Goal: Task Accomplishment & Management: Manage account settings

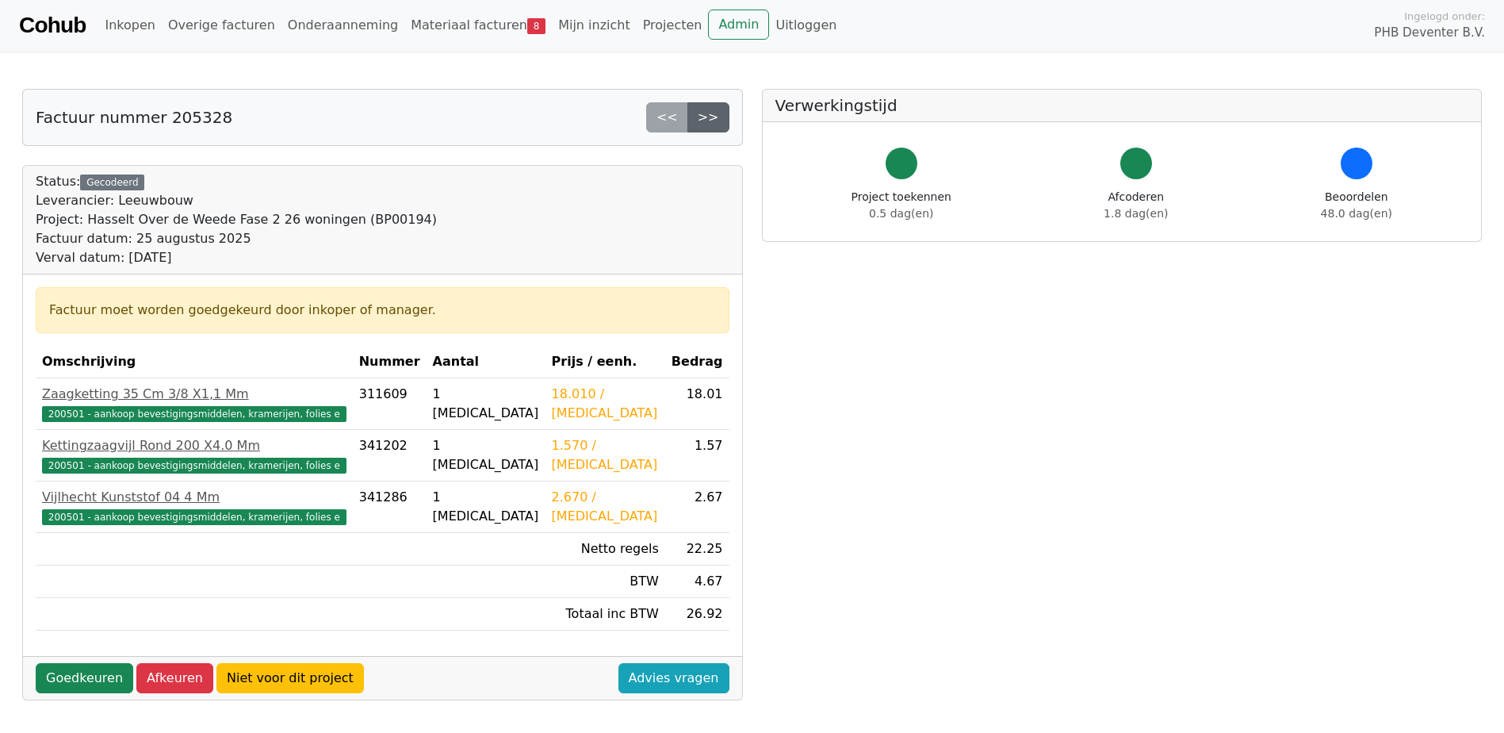
click at [719, 117] on link ">>" at bounding box center [709, 117] width 42 height 30
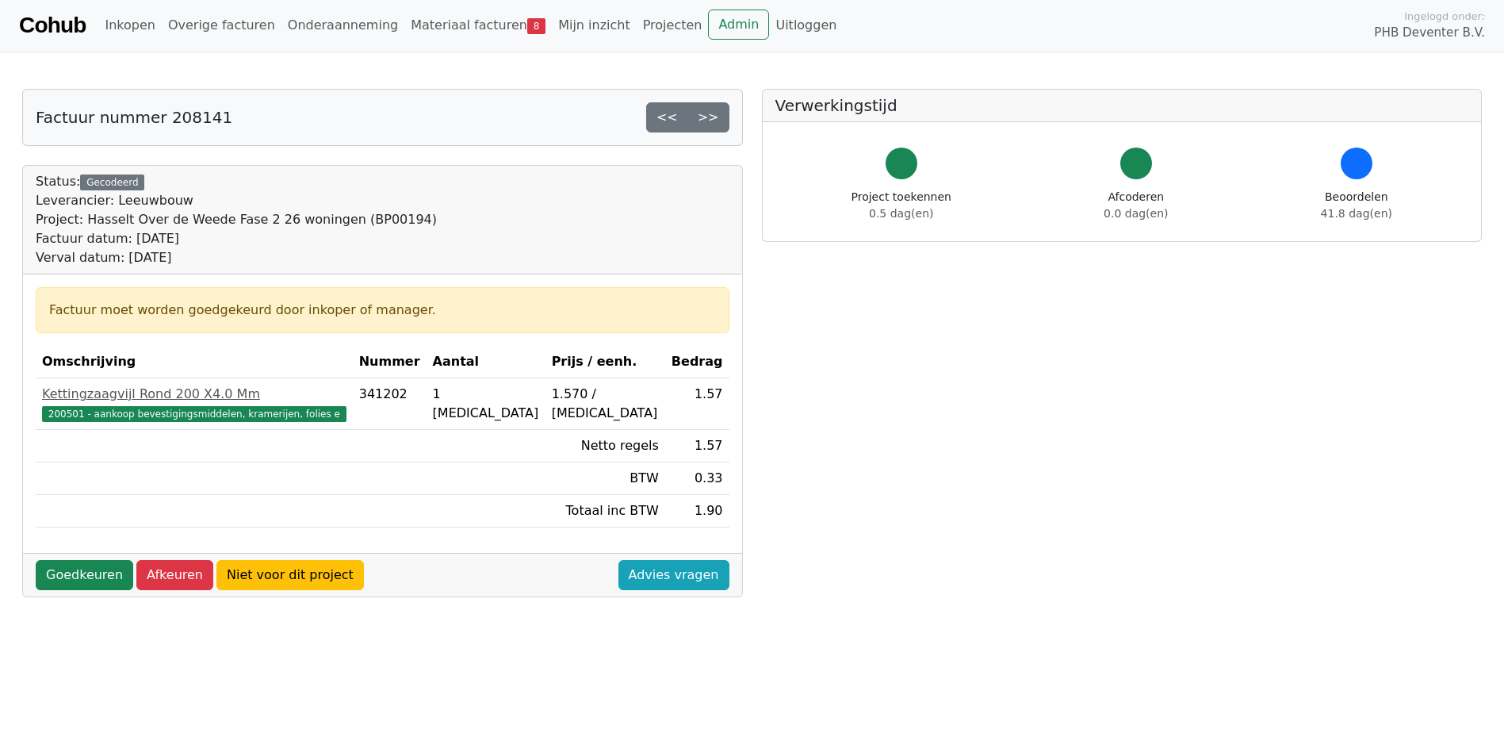
click at [719, 117] on link ">>" at bounding box center [709, 117] width 42 height 30
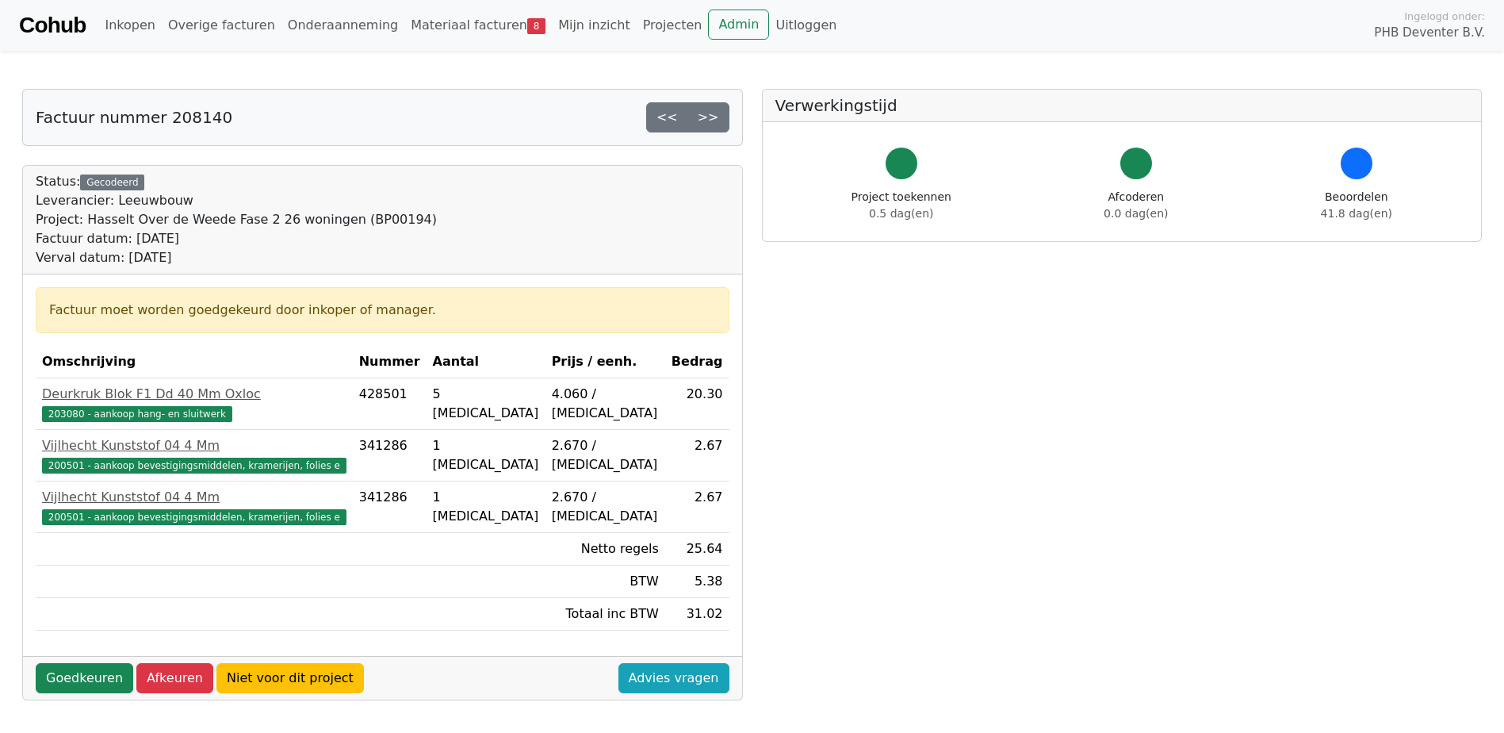
click at [719, 117] on link ">>" at bounding box center [709, 117] width 42 height 30
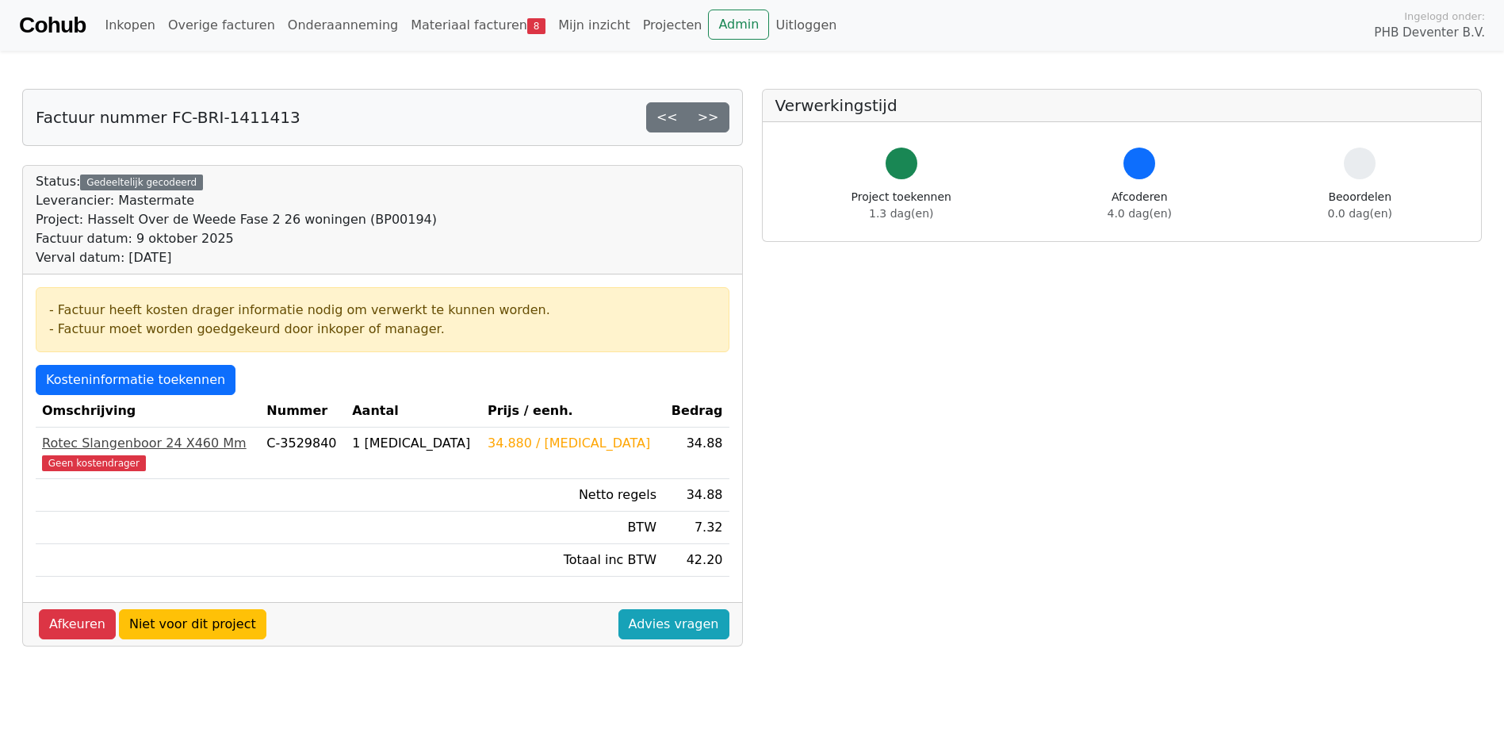
click at [101, 456] on span "Geen kostendrager" at bounding box center [94, 463] width 104 height 16
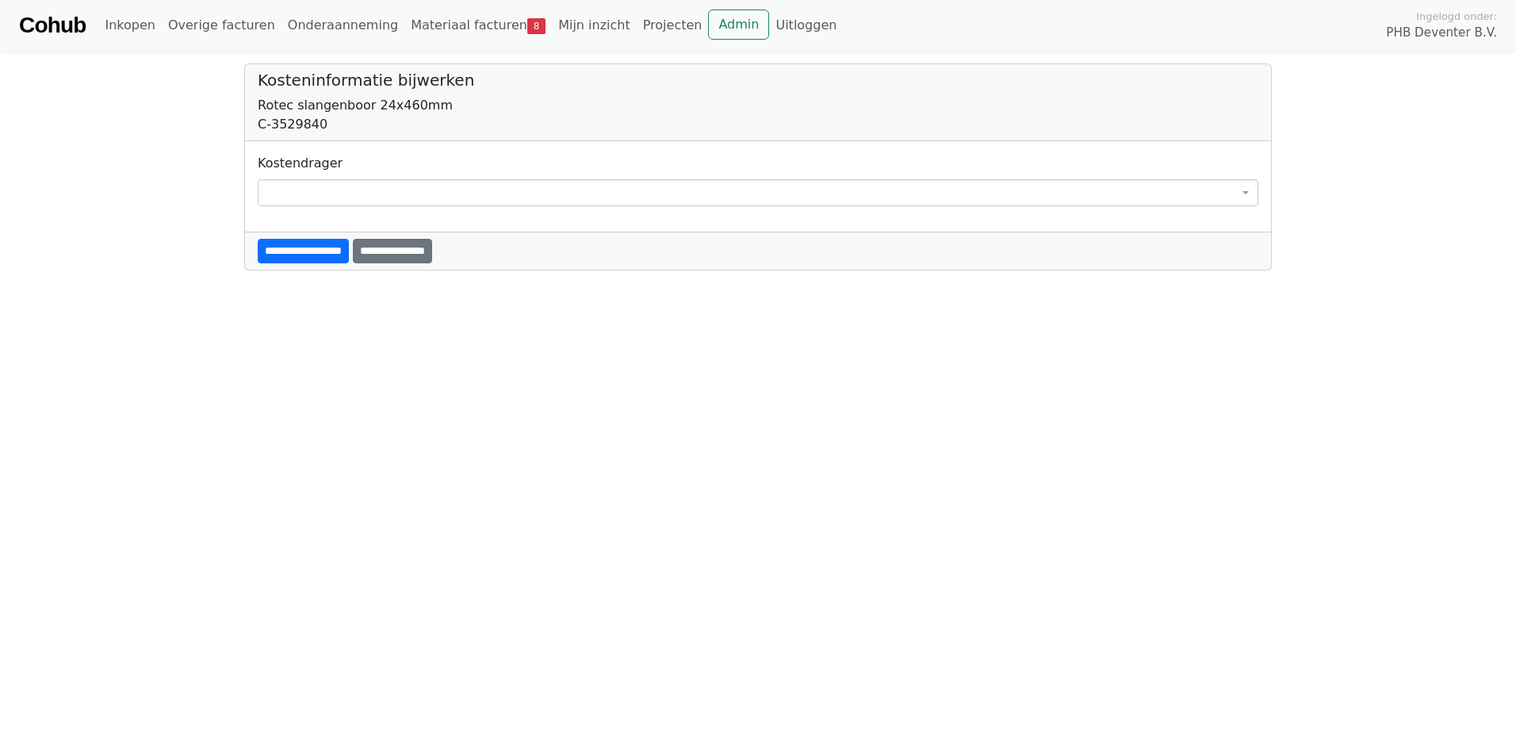
click at [326, 191] on span at bounding box center [758, 192] width 1001 height 27
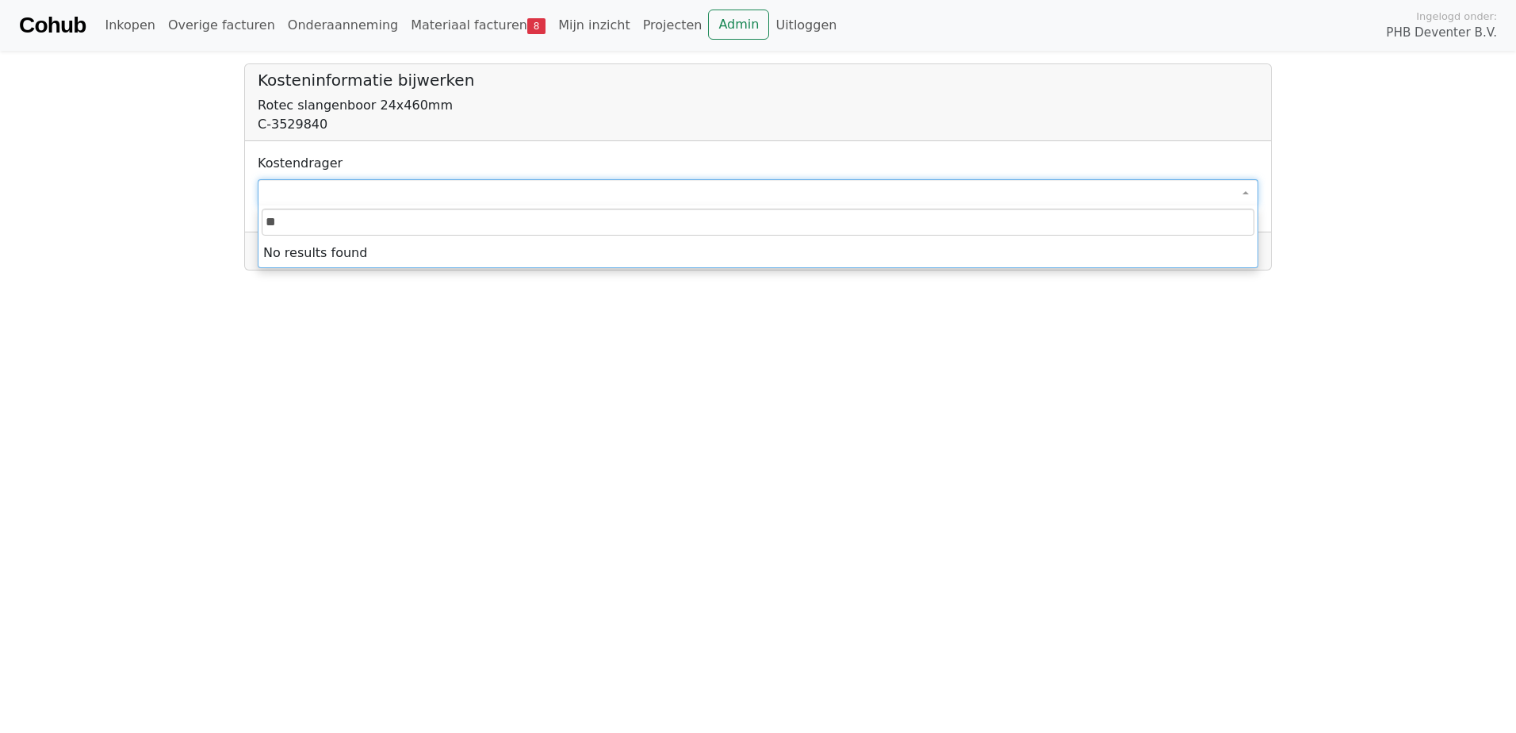
type input "*"
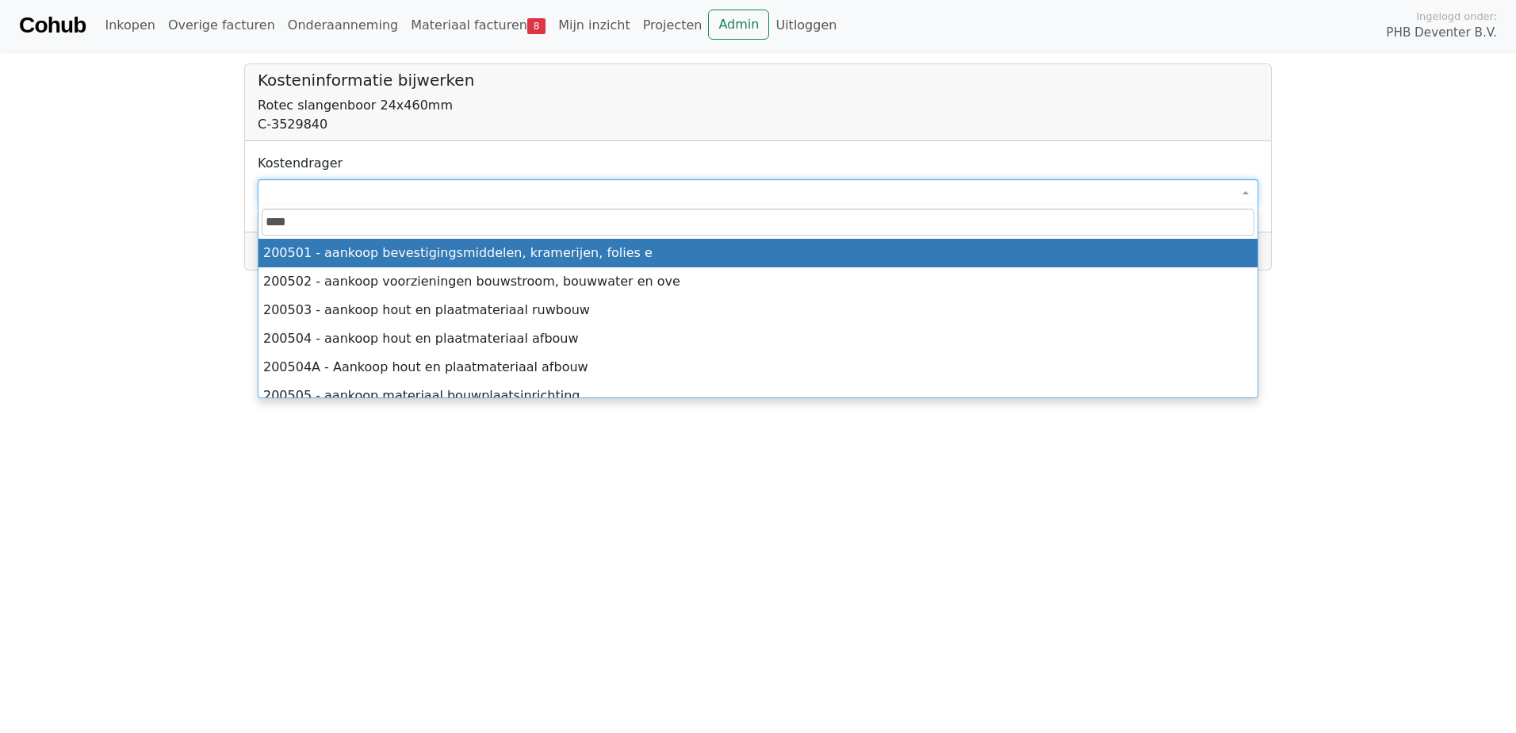
type input "****"
select select "****"
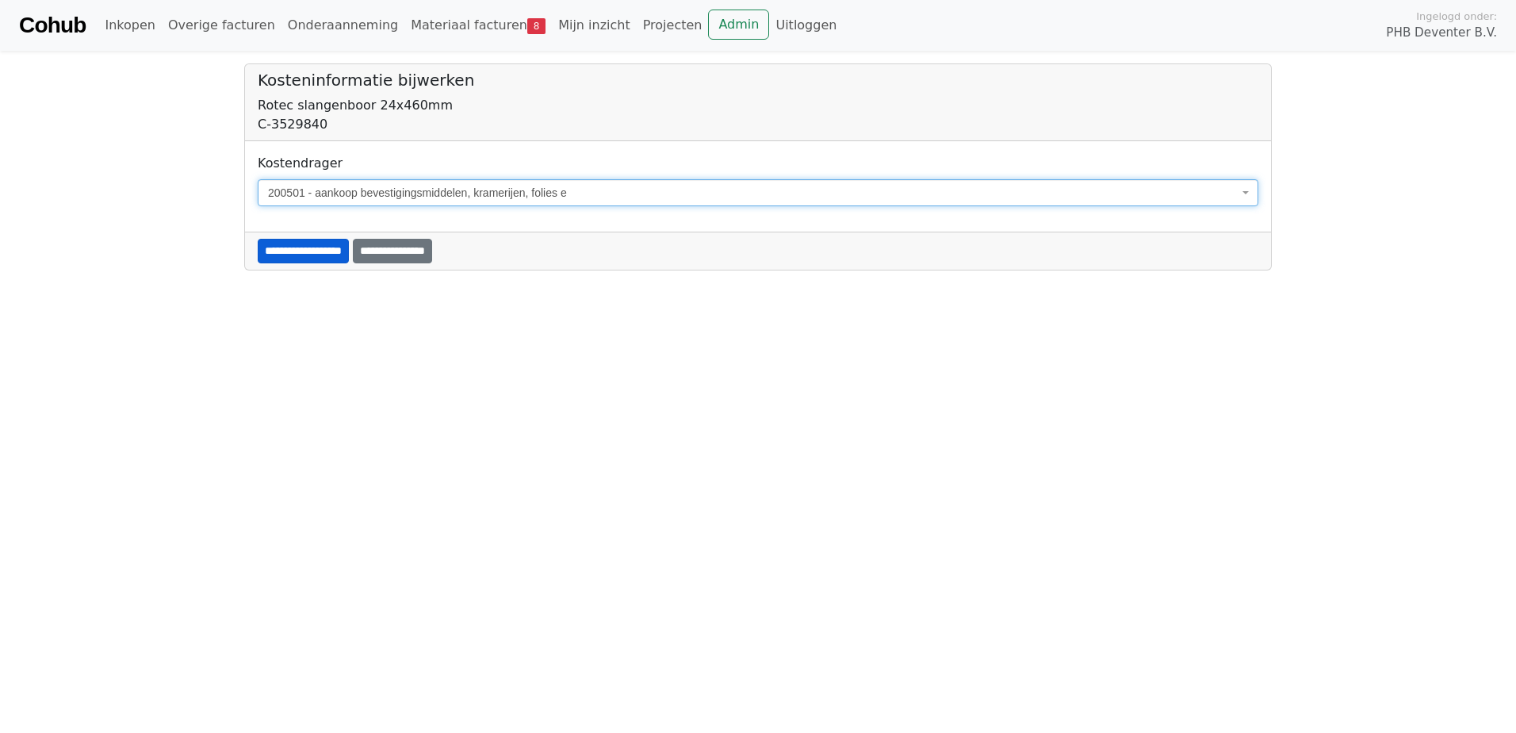
click at [310, 249] on input "**********" at bounding box center [303, 251] width 91 height 25
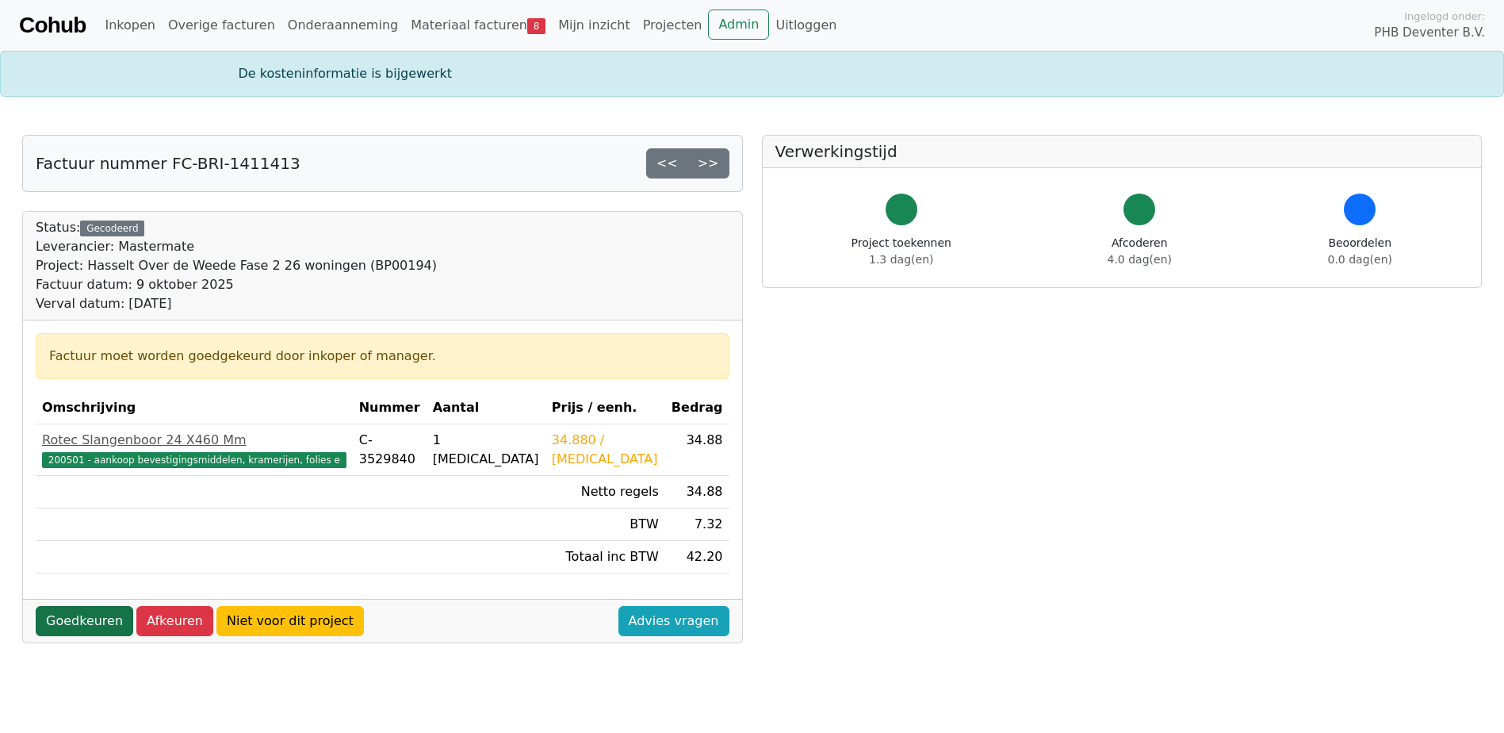
click at [82, 627] on link "Goedkeuren" at bounding box center [85, 621] width 98 height 30
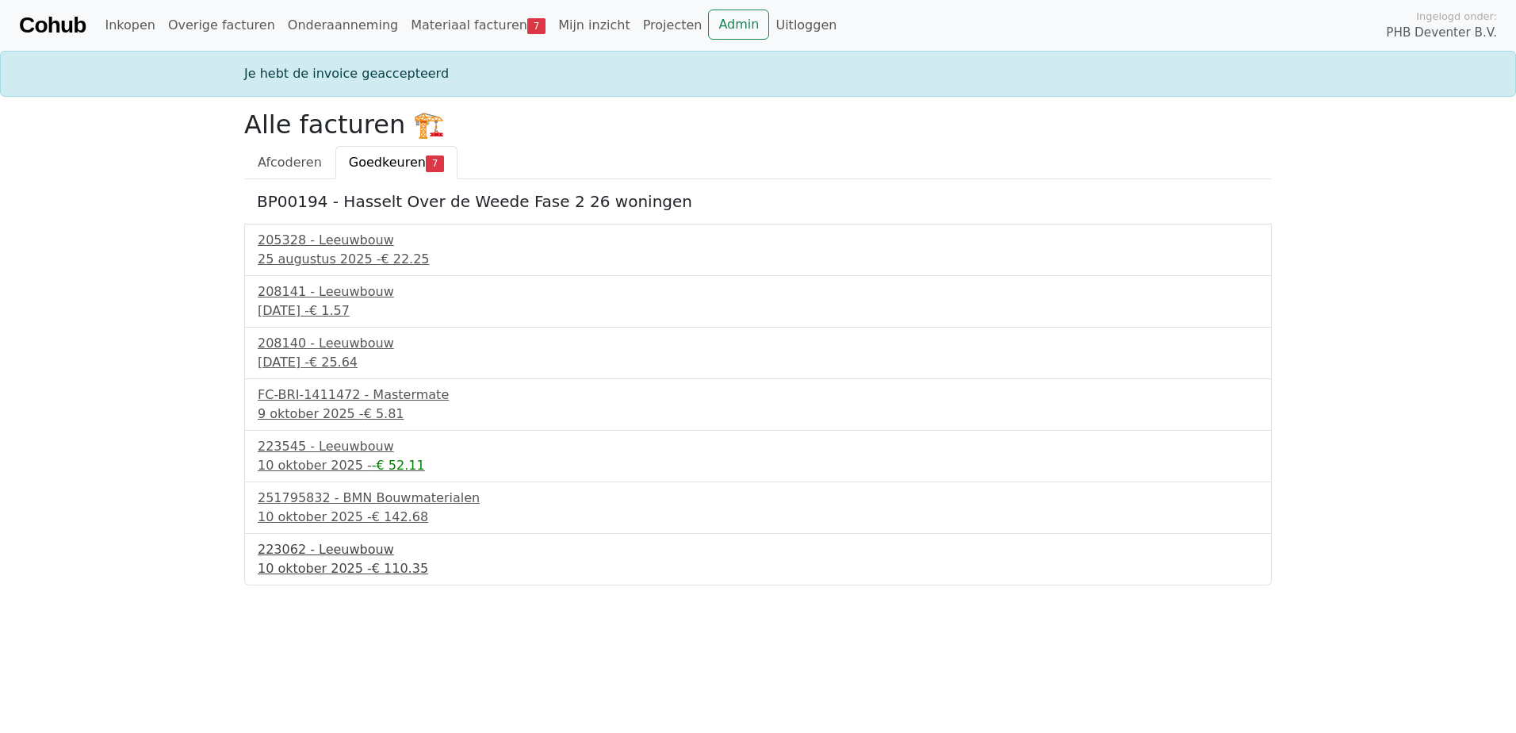
click at [302, 559] on div "[DATE] - € 110.35" at bounding box center [758, 568] width 1001 height 19
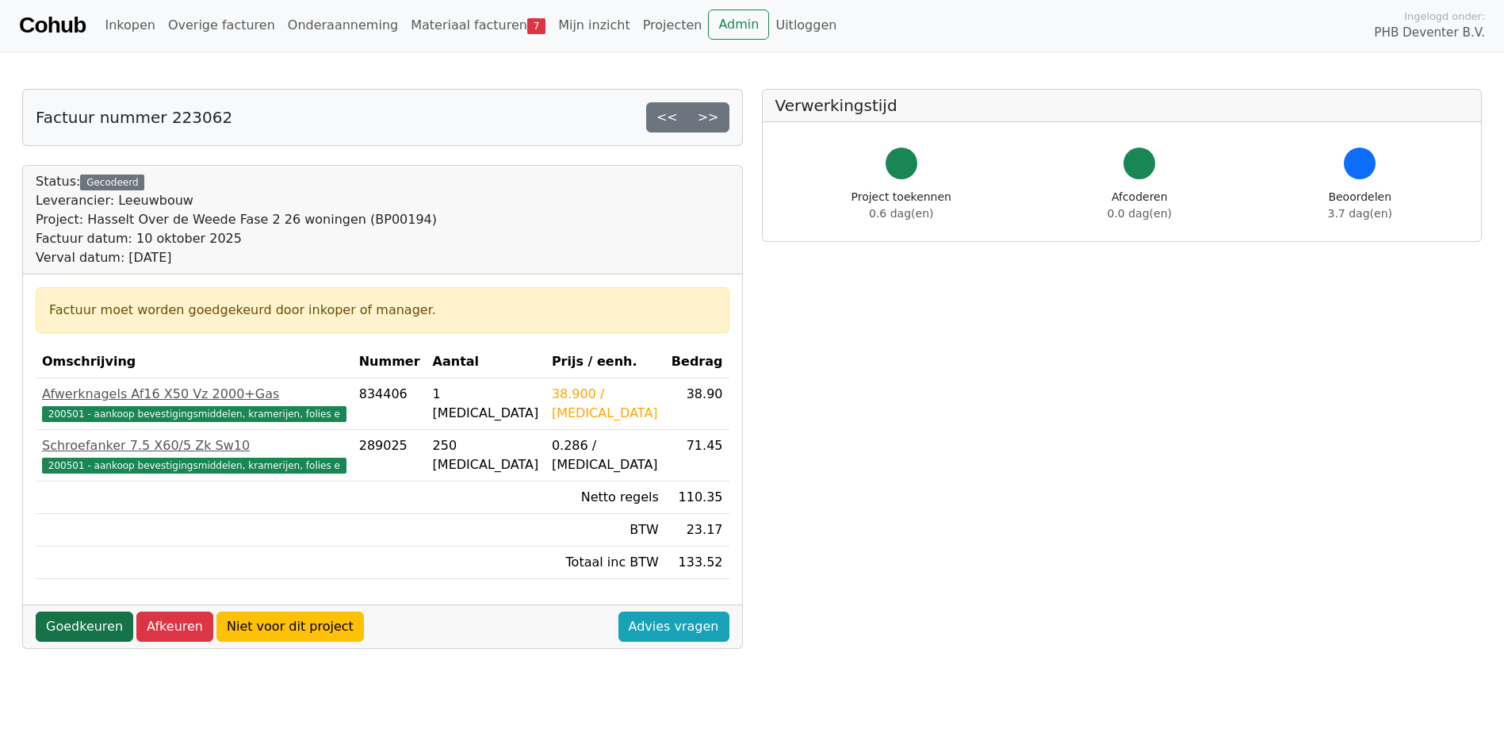
click at [93, 623] on link "Goedkeuren" at bounding box center [85, 626] width 98 height 30
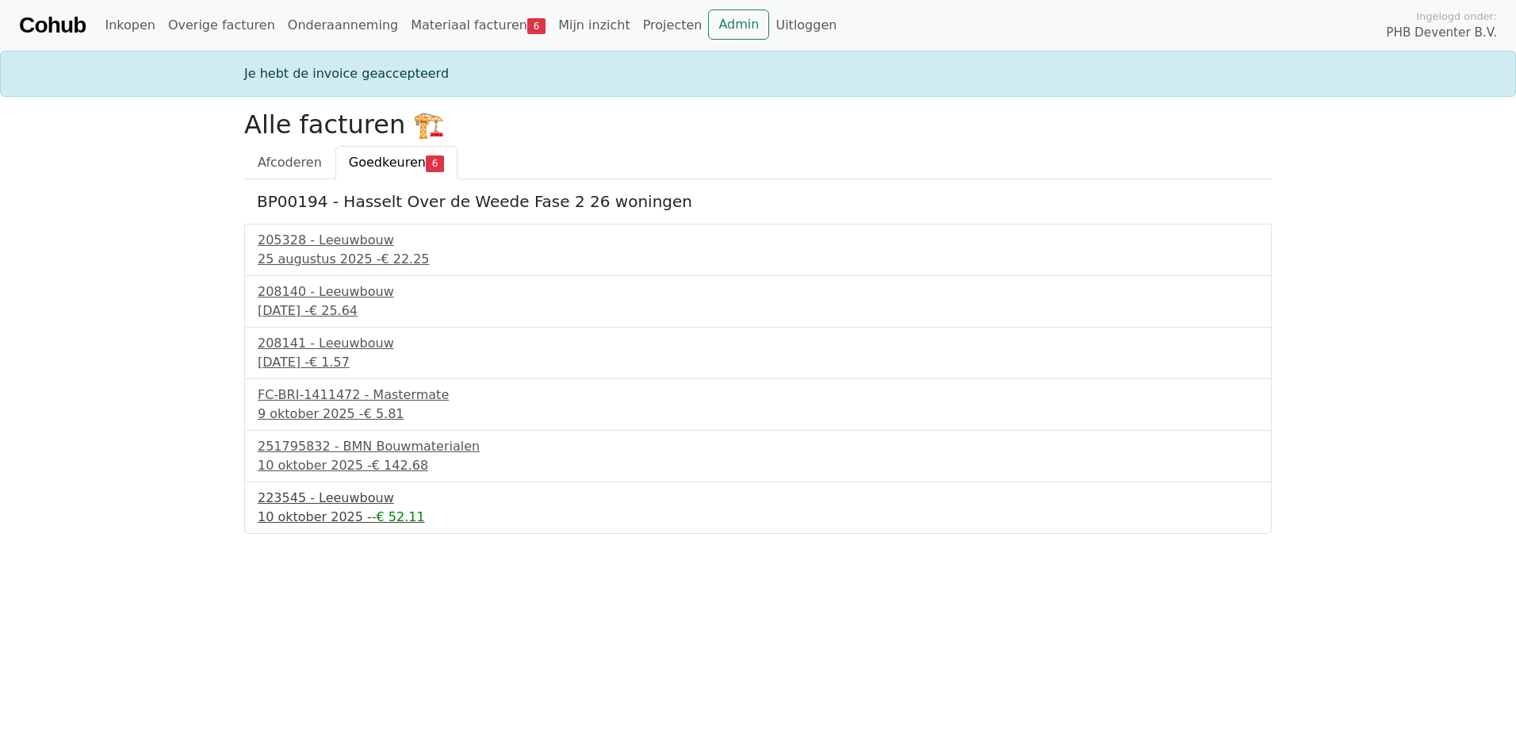
click at [342, 515] on div "10 oktober 2025 - -€ 52.11" at bounding box center [758, 517] width 1001 height 19
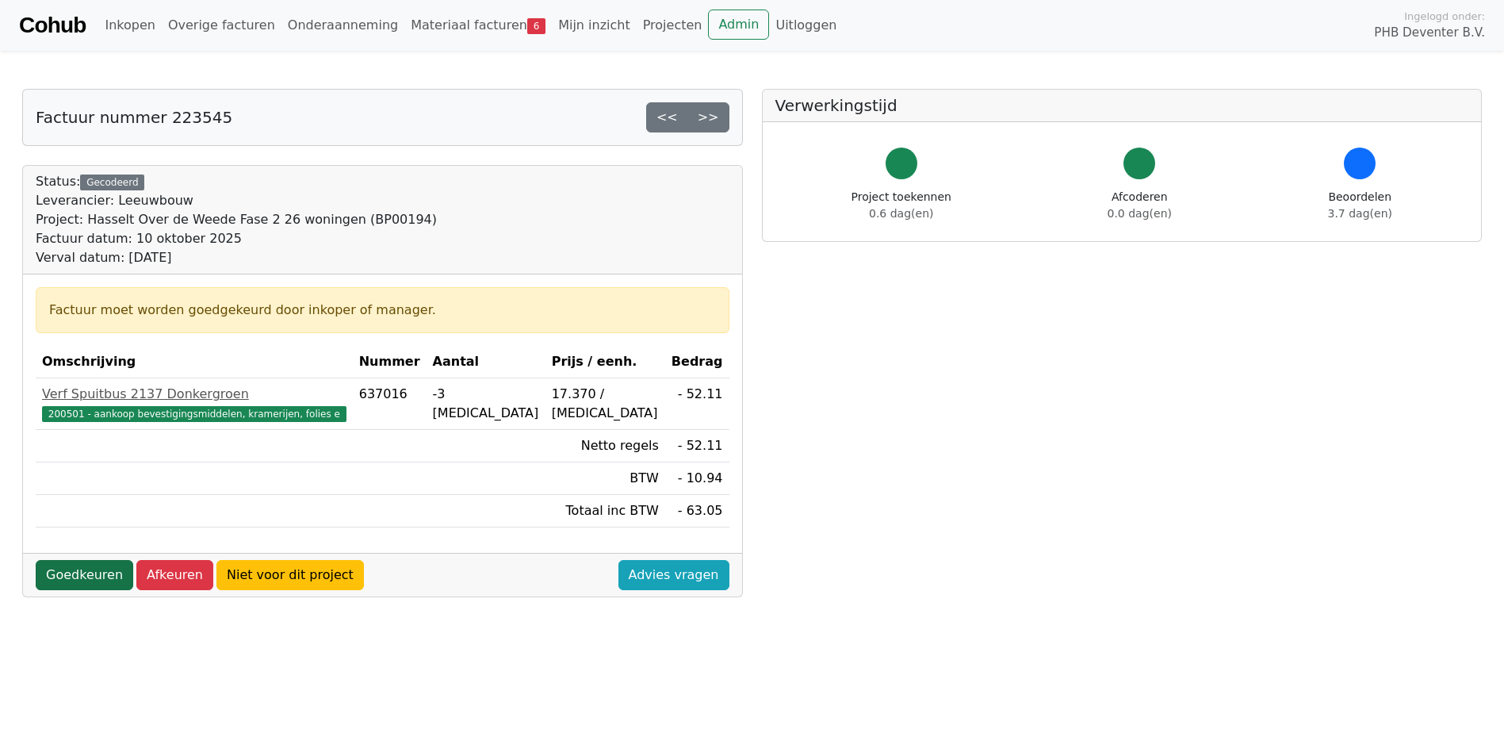
click at [76, 569] on link "Goedkeuren" at bounding box center [85, 575] width 98 height 30
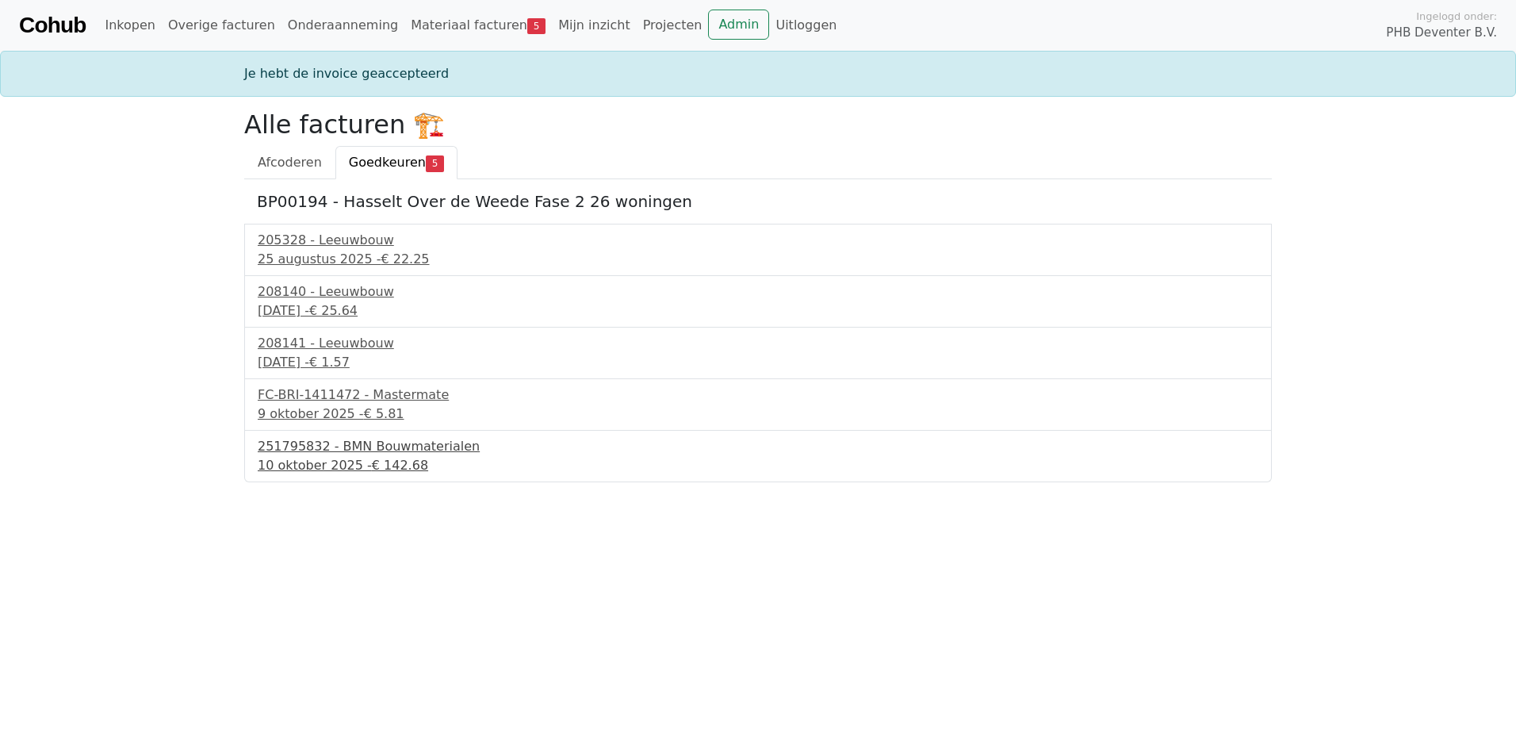
click at [320, 450] on div "251795832 - BMN Bouwmaterialen" at bounding box center [758, 446] width 1001 height 19
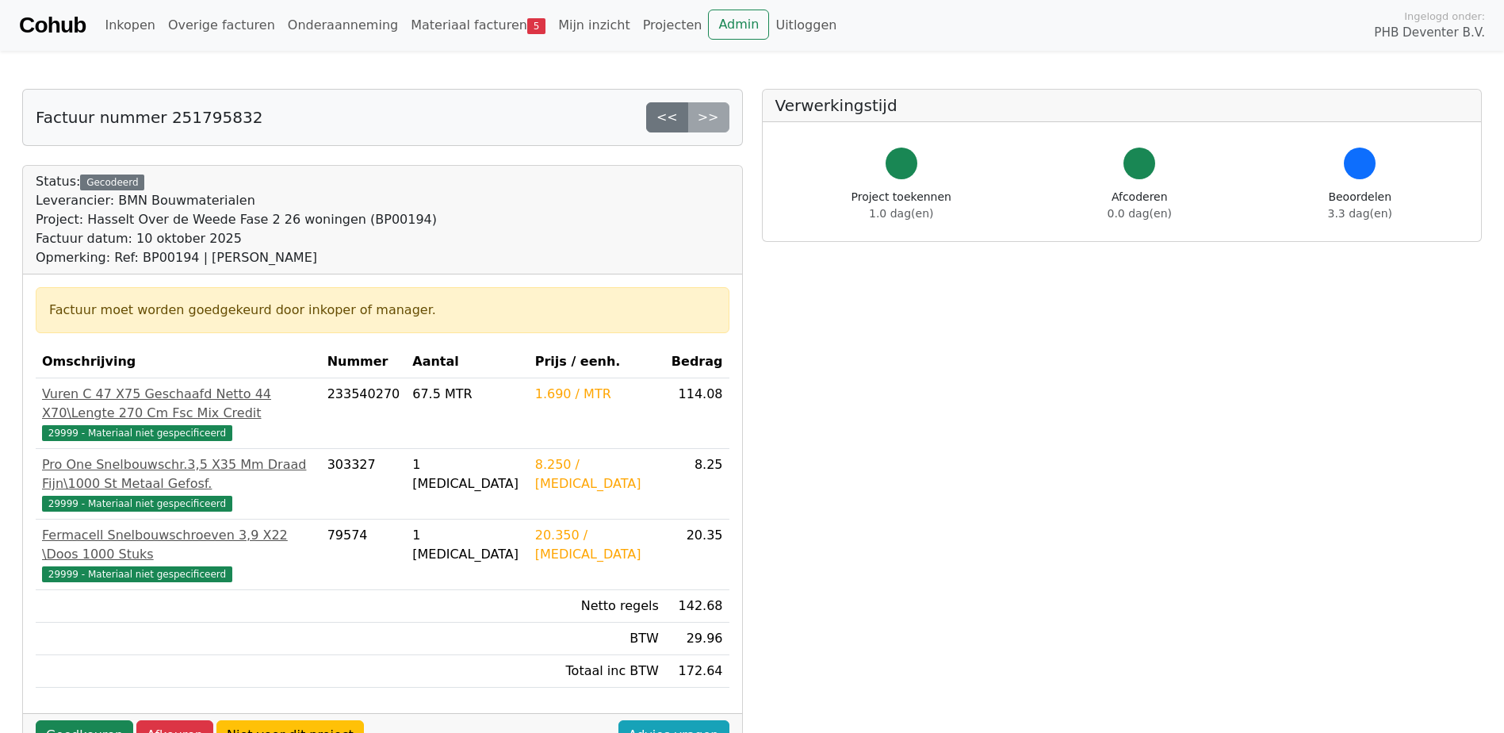
scroll to position [79, 0]
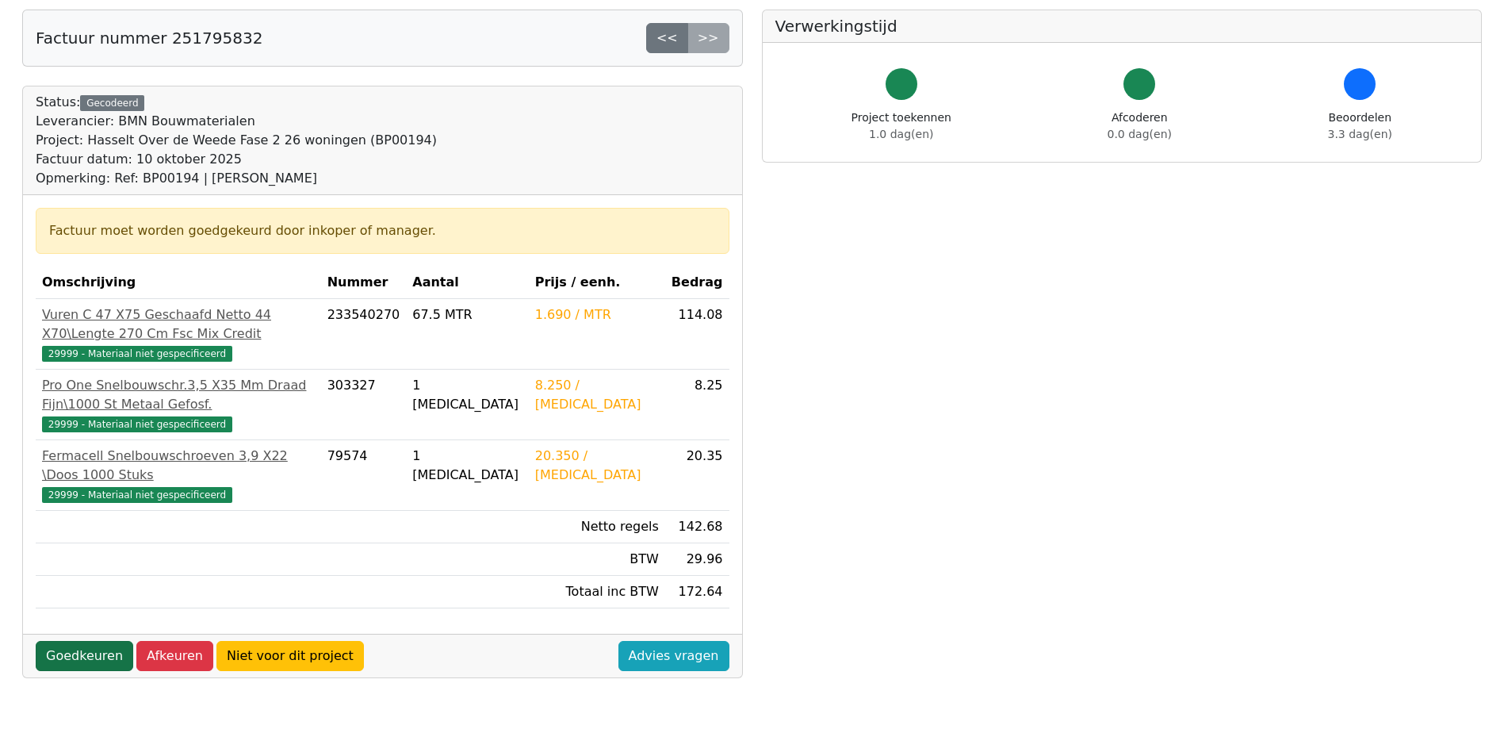
click at [77, 641] on link "Goedkeuren" at bounding box center [85, 656] width 98 height 30
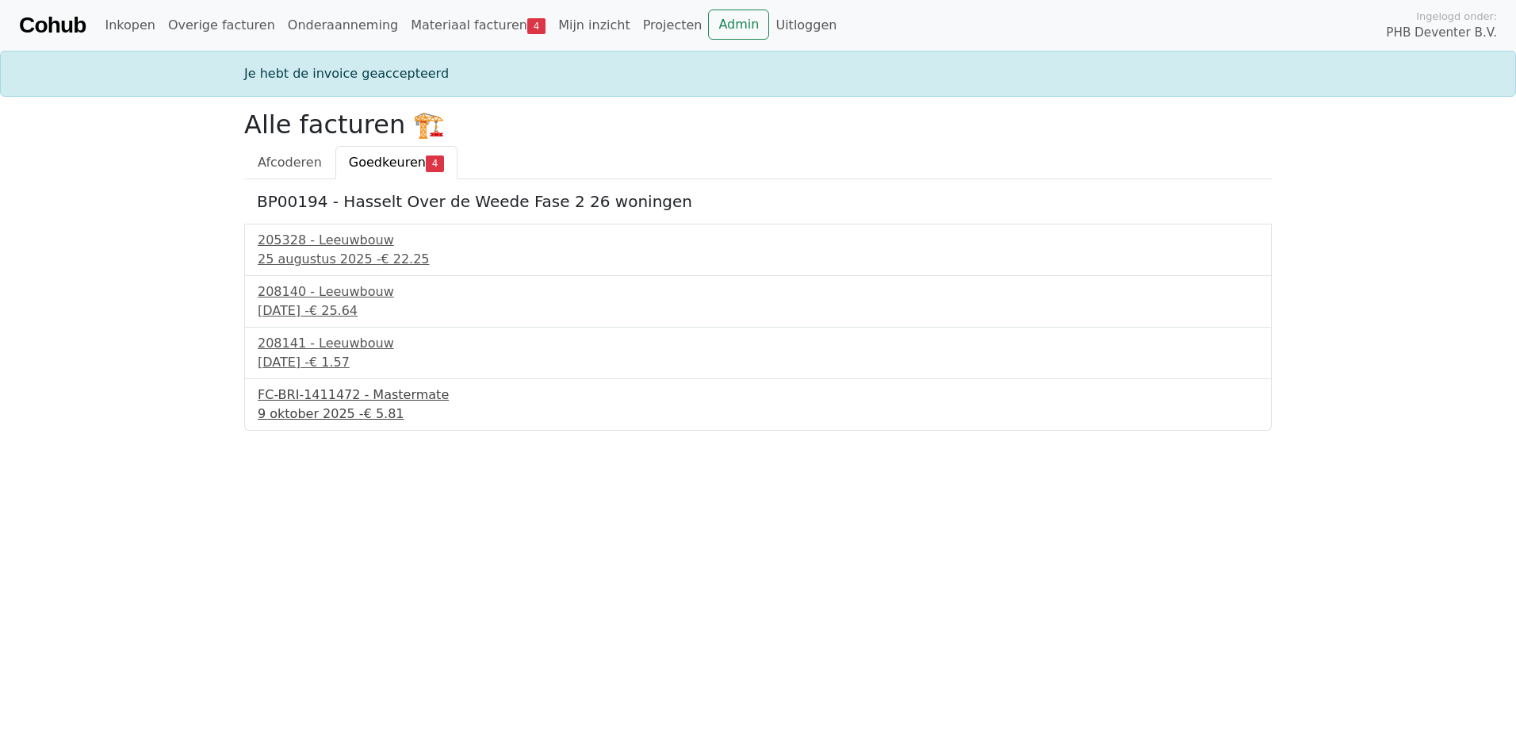
click at [293, 407] on div "9 oktober 2025 - € 5.81" at bounding box center [758, 413] width 1001 height 19
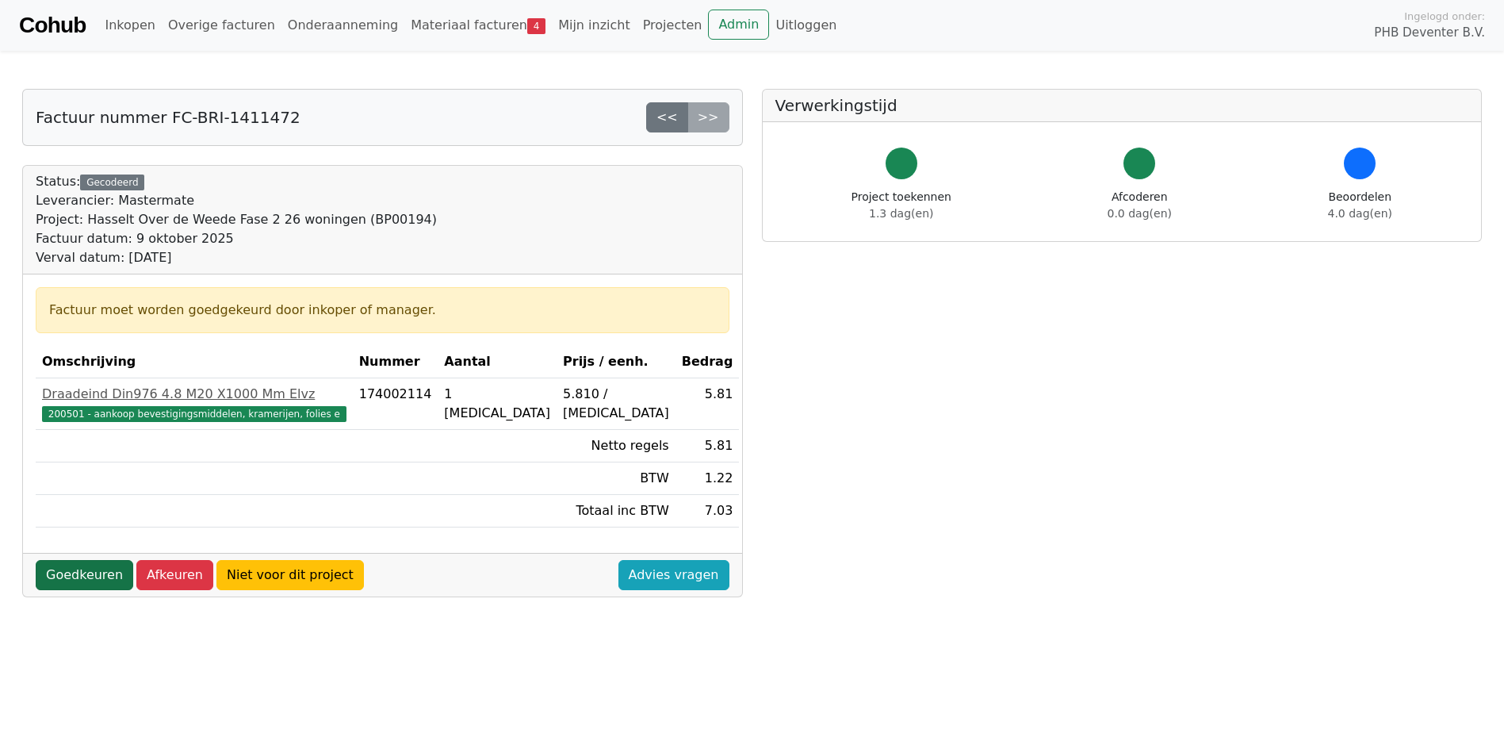
click at [82, 579] on link "Goedkeuren" at bounding box center [85, 575] width 98 height 30
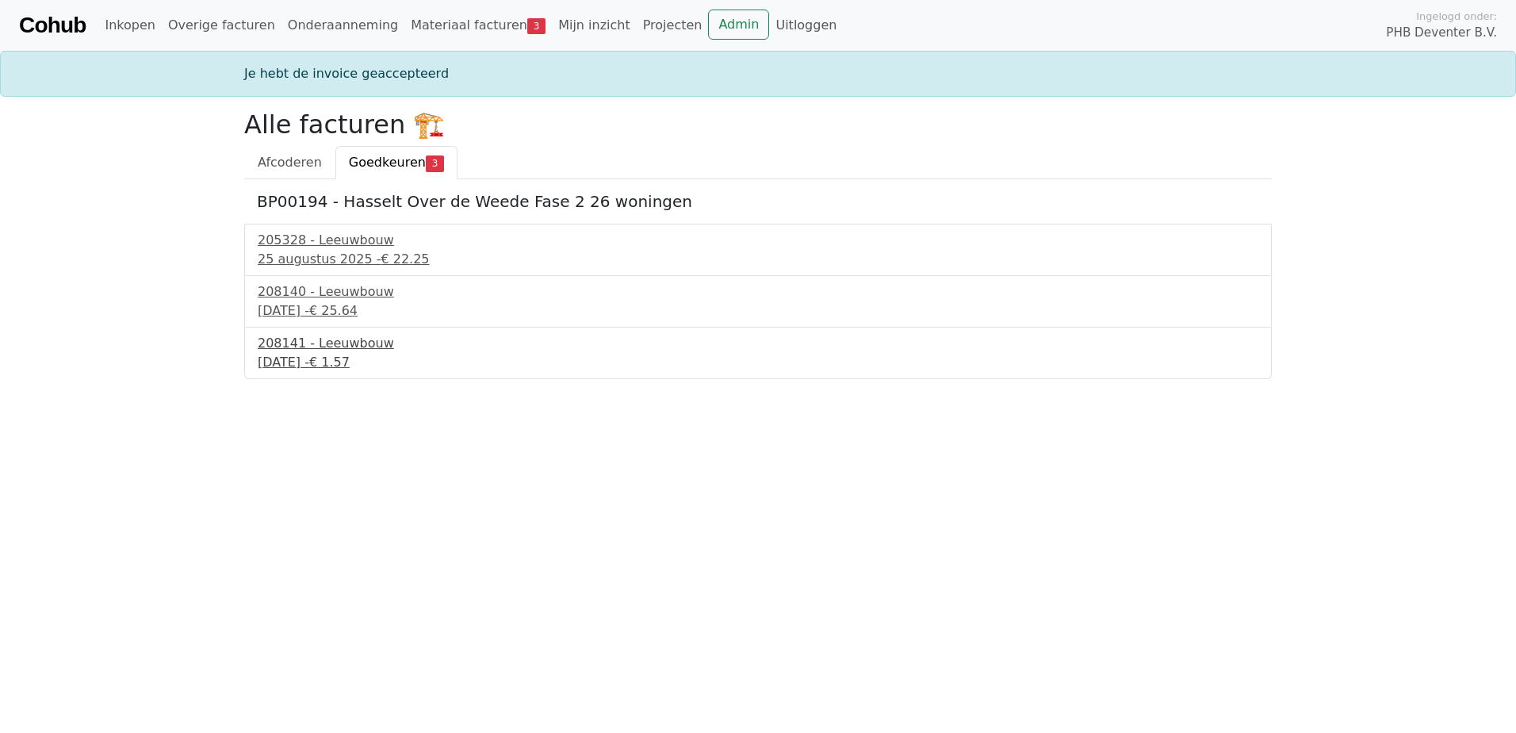
click at [301, 356] on div "2 september 2025 - € 1.57" at bounding box center [758, 362] width 1001 height 19
